Goal: Information Seeking & Learning: Learn about a topic

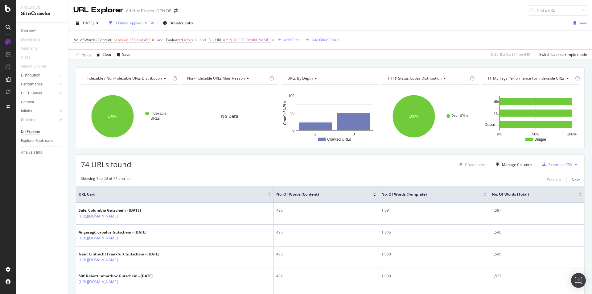
click at [153, 39] on icon at bounding box center [153, 40] width 5 height 6
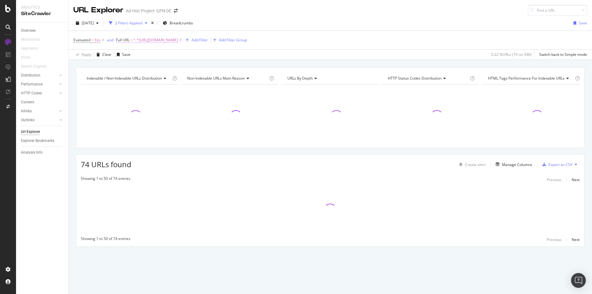
click at [154, 40] on span "^.*[URL][DOMAIN_NAME]" at bounding box center [156, 40] width 44 height 9
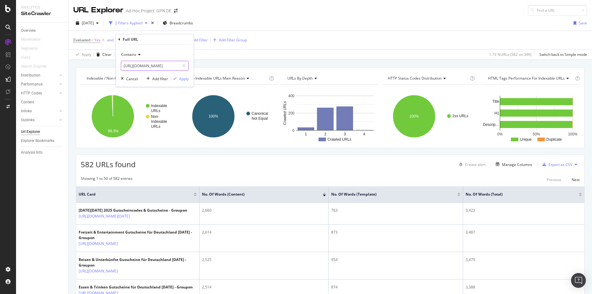
click at [165, 64] on input "[URL][DOMAIN_NAME]" at bounding box center [150, 66] width 58 height 10
paste input "/kategorien/heimwerken"
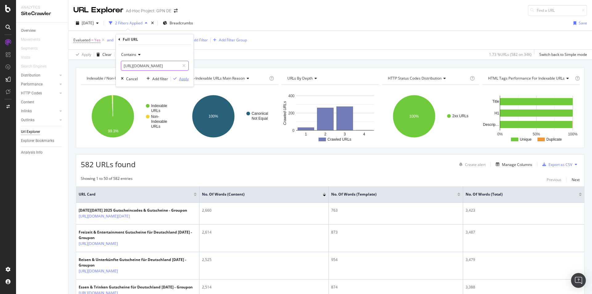
type input "[URL][DOMAIN_NAME]"
click at [184, 80] on div "Apply" at bounding box center [184, 78] width 10 height 5
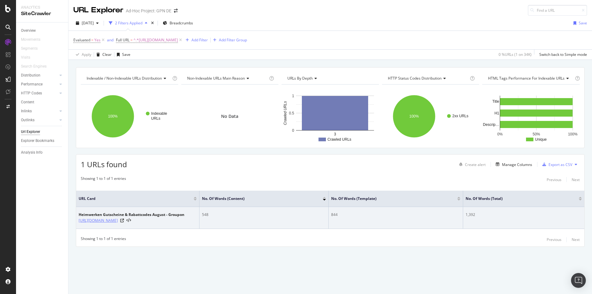
click at [118, 217] on link "[URL][DOMAIN_NAME]" at bounding box center [98, 220] width 39 height 6
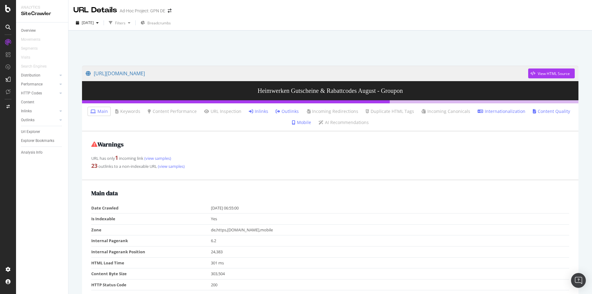
click at [263, 111] on link "Inlinks" at bounding box center [258, 111] width 19 height 6
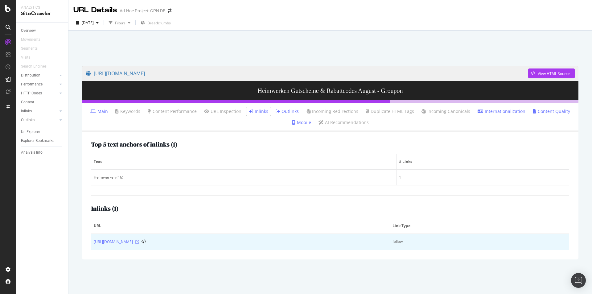
click at [139, 242] on icon at bounding box center [137, 242] width 4 height 4
